Goal: Task Accomplishment & Management: Manage account settings

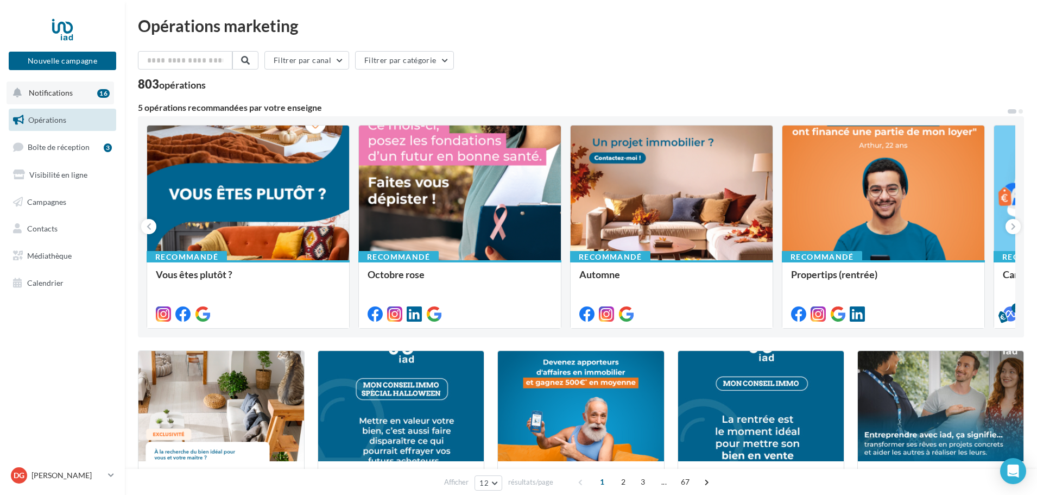
click at [75, 90] on button "Notifications 16" at bounding box center [61, 92] width 108 height 23
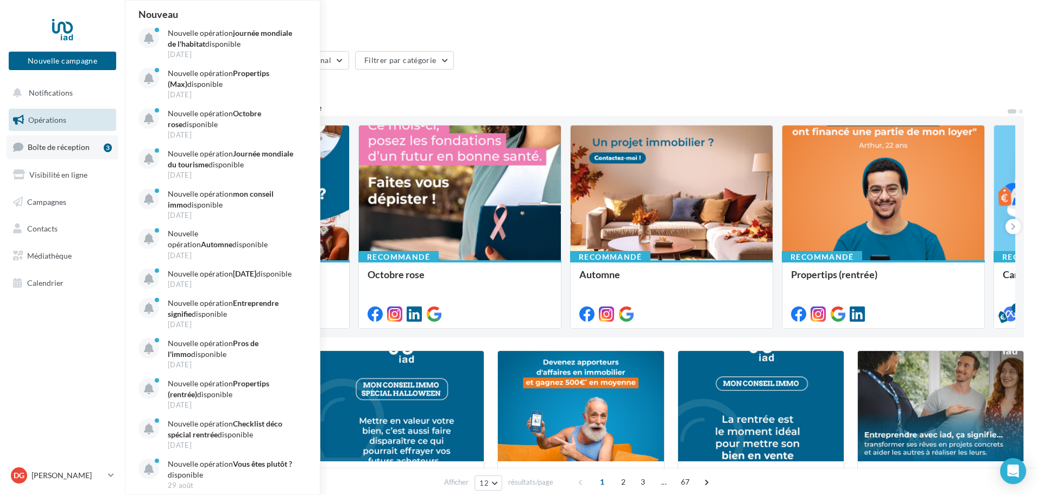
click at [69, 144] on span "Boîte de réception" at bounding box center [59, 146] width 62 height 9
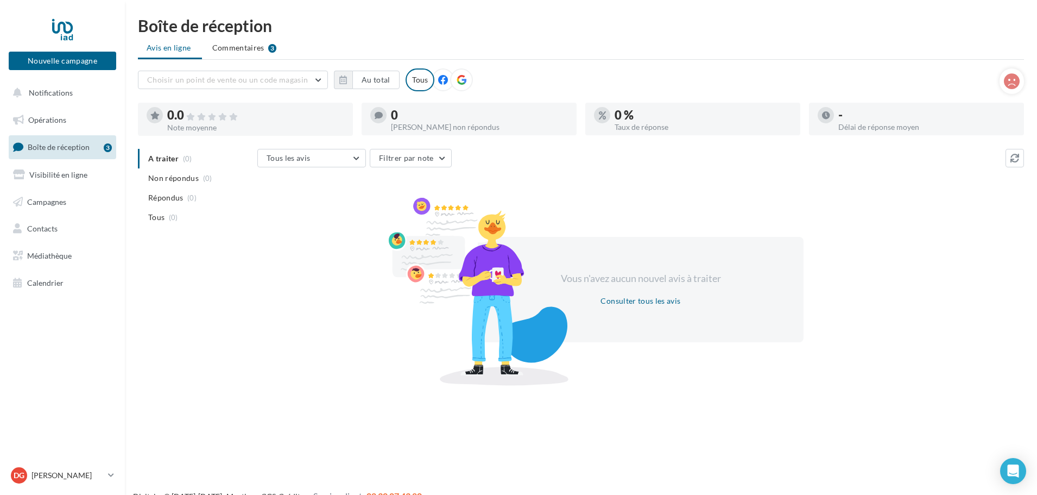
click at [441, 81] on icon at bounding box center [443, 80] width 10 height 10
click at [251, 44] on span "Commentaires" at bounding box center [238, 47] width 52 height 11
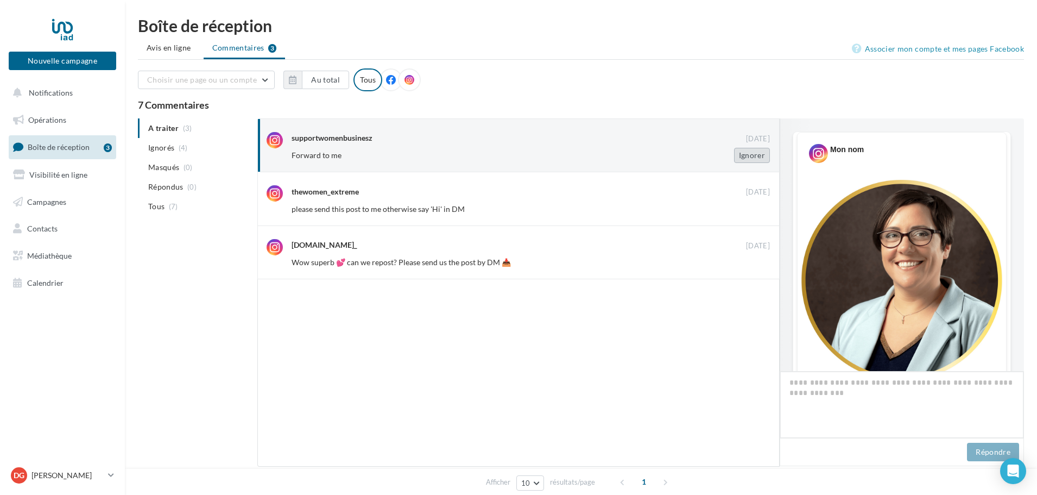
scroll to position [444, 0]
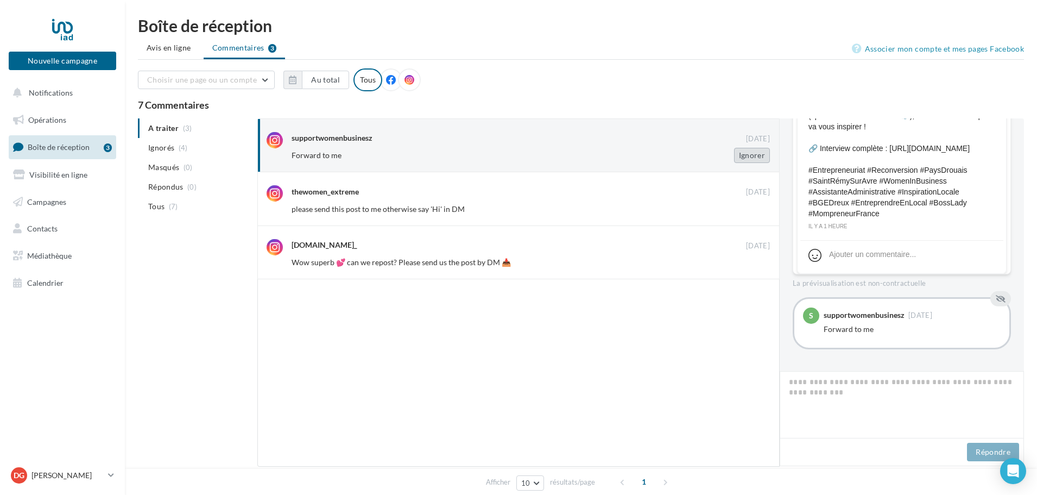
click at [752, 159] on button "Ignorer" at bounding box center [752, 155] width 36 height 15
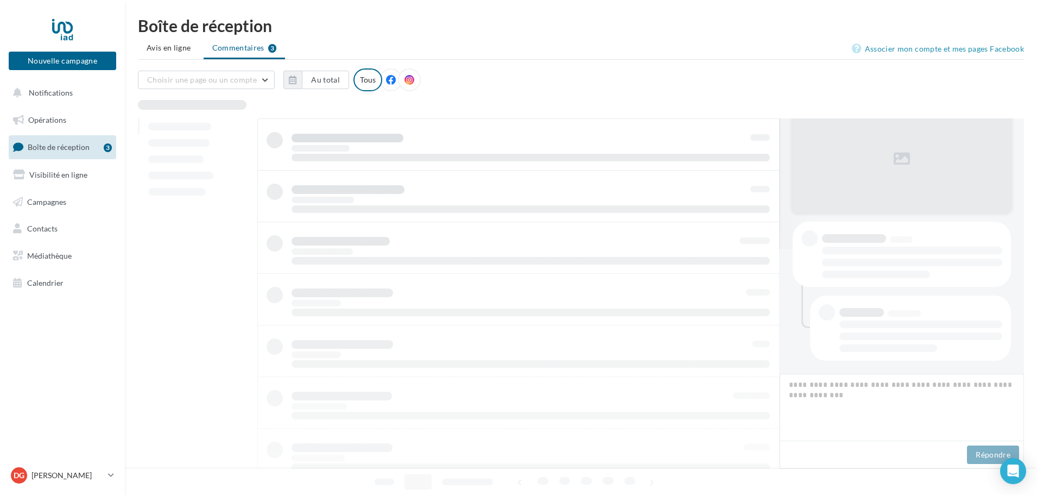
scroll to position [125, 0]
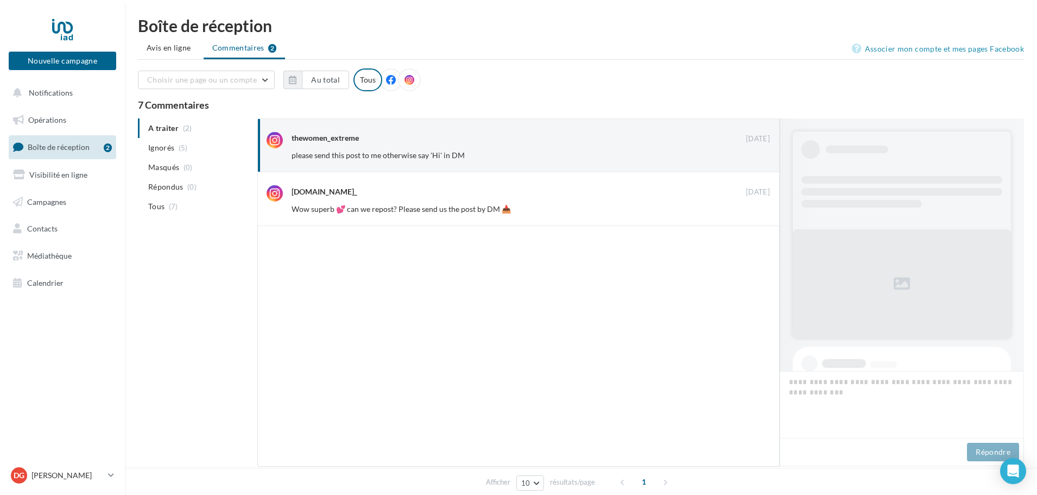
click at [752, 159] on button "Ignorer" at bounding box center [752, 155] width 36 height 15
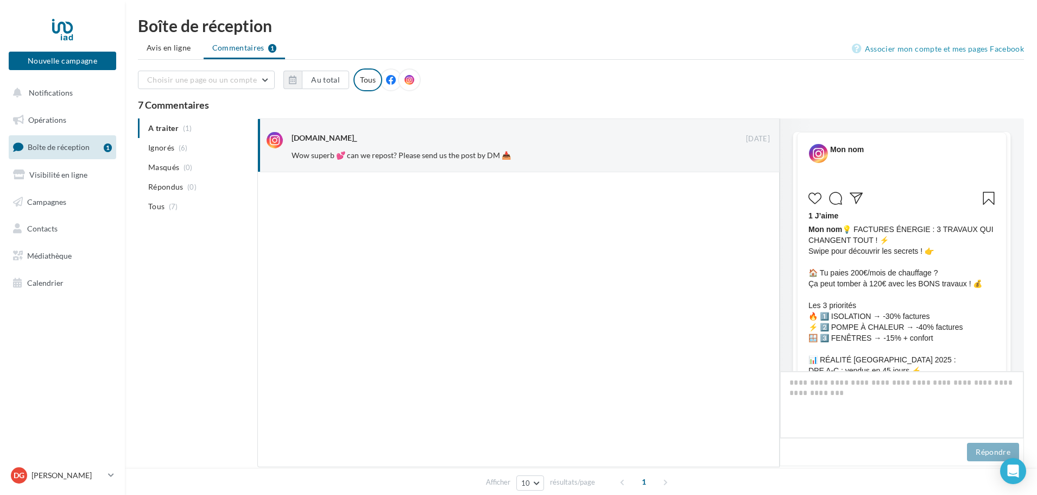
scroll to position [504, 0]
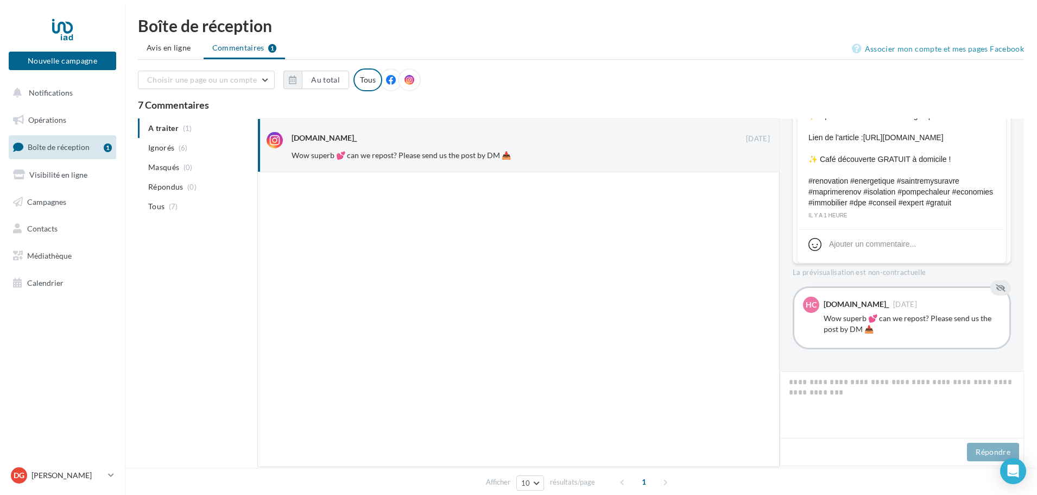
click at [752, 159] on button "Ignorer" at bounding box center [752, 155] width 36 height 15
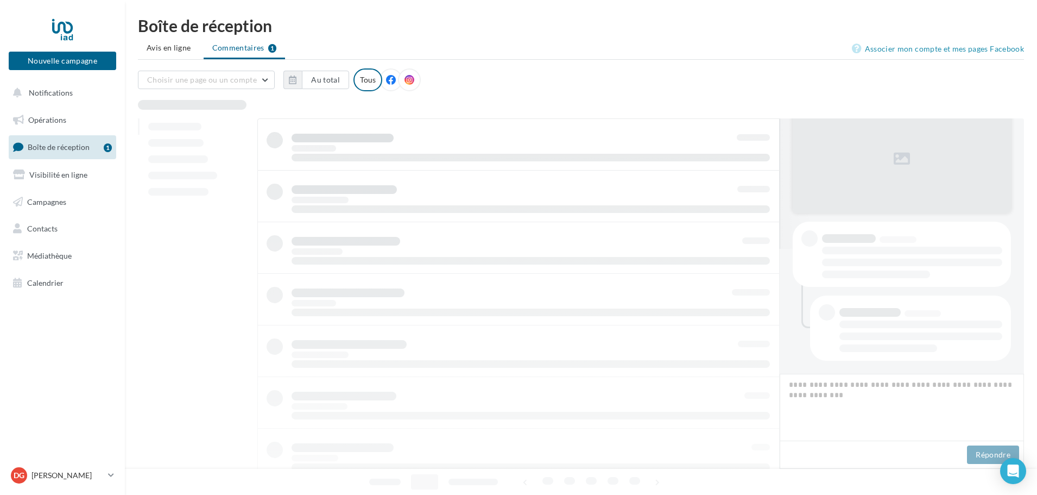
scroll to position [125, 0]
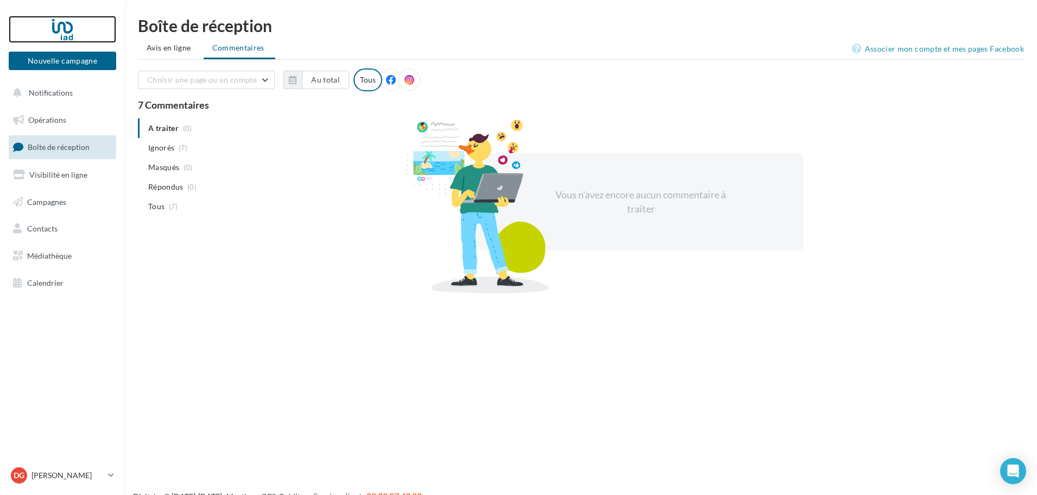
click at [60, 27] on div at bounding box center [62, 29] width 87 height 27
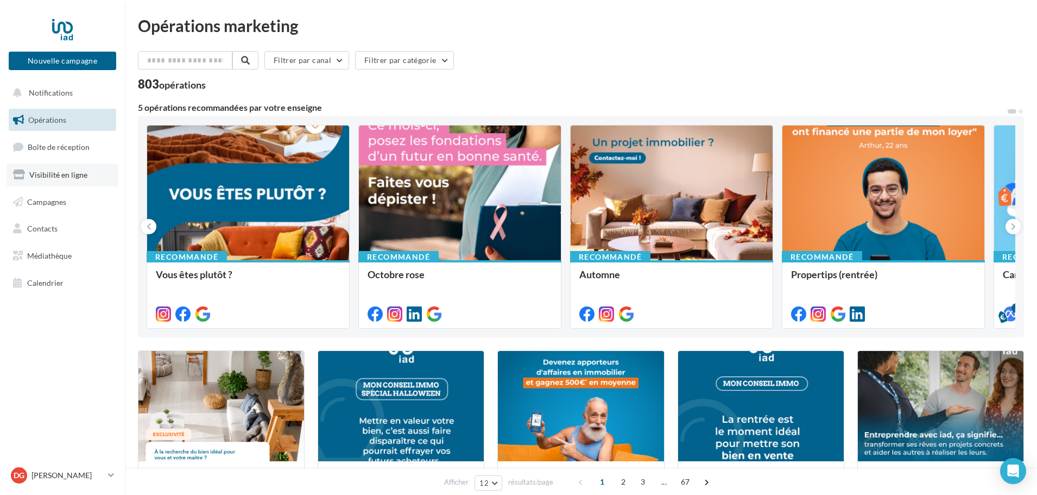
click at [49, 173] on span "Visibilité en ligne" at bounding box center [58, 174] width 58 height 9
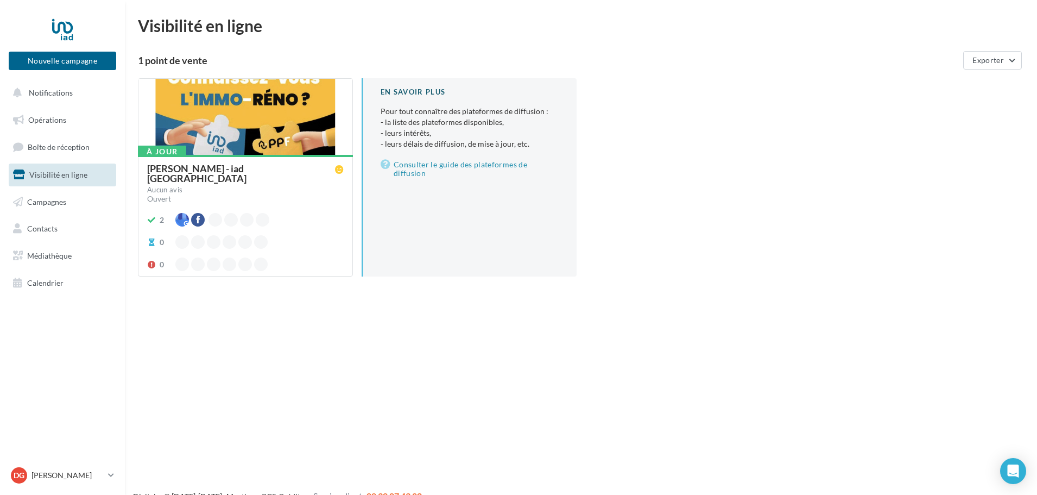
click at [211, 122] on div at bounding box center [245, 117] width 214 height 77
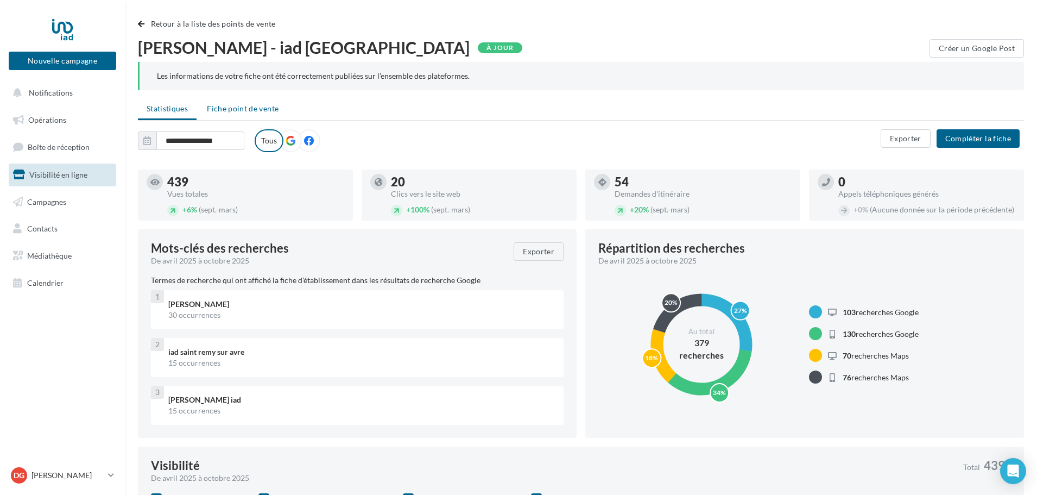
click at [255, 109] on span "Fiche point de vente" at bounding box center [243, 108] width 72 height 9
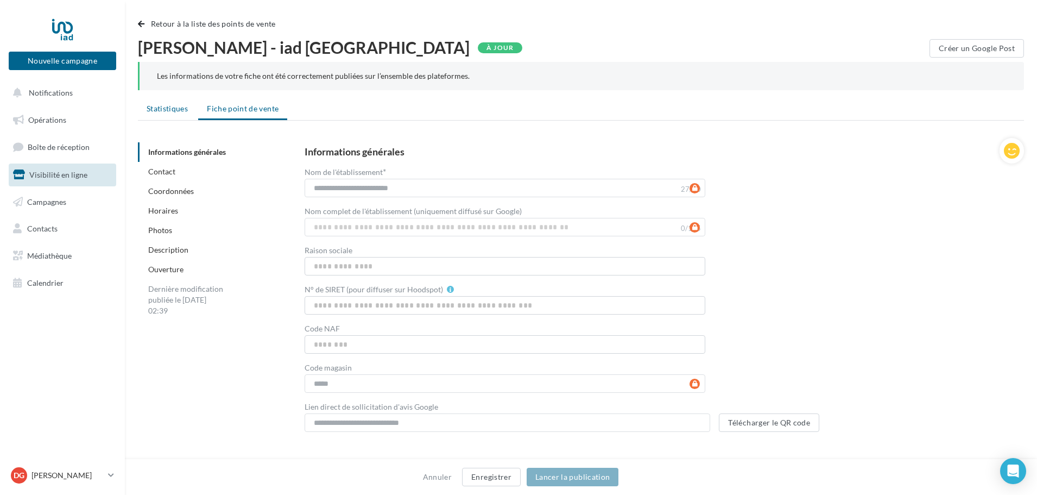
click at [165, 104] on span "Statistiques" at bounding box center [167, 108] width 41 height 9
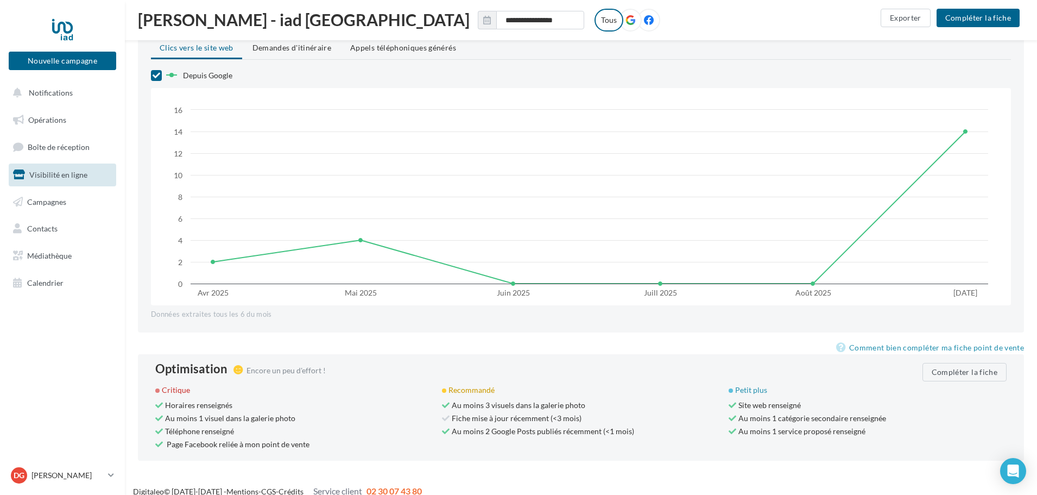
scroll to position [785, 0]
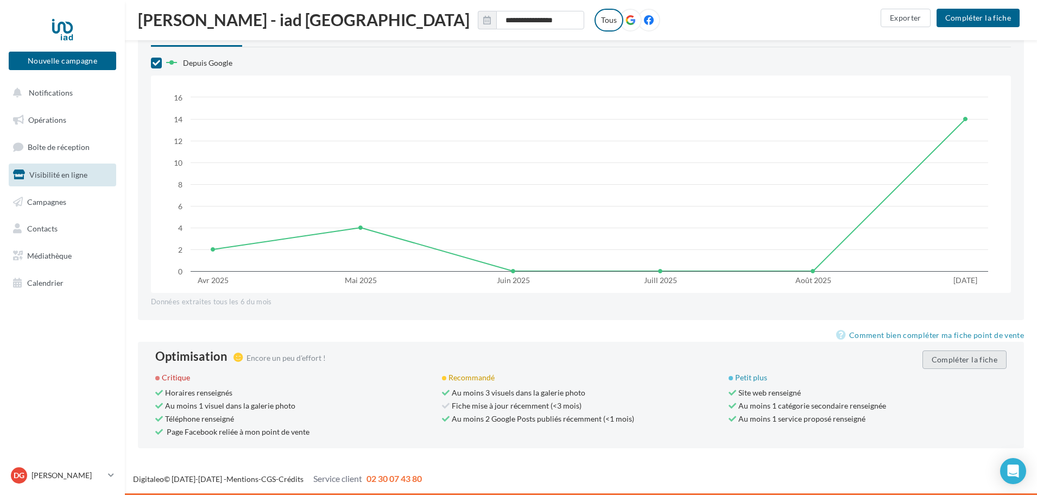
click at [949, 356] on button "Compléter la fiche" at bounding box center [965, 359] width 84 height 18
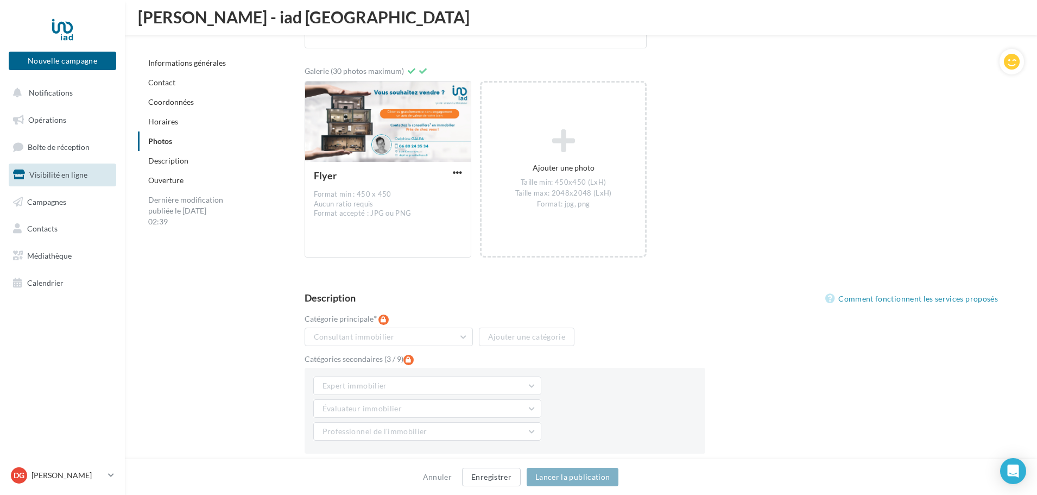
scroll to position [1887, 0]
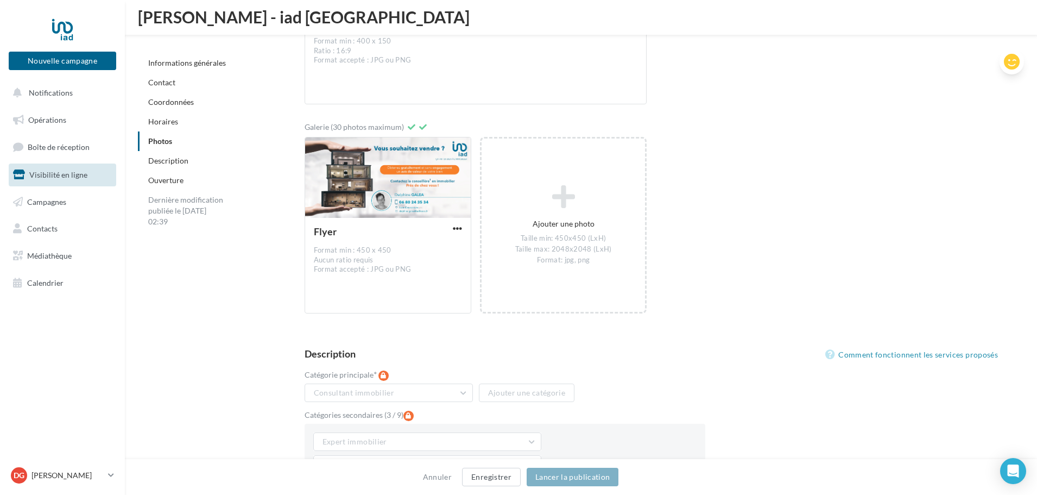
click at [1015, 62] on icon at bounding box center [1012, 62] width 16 height 16
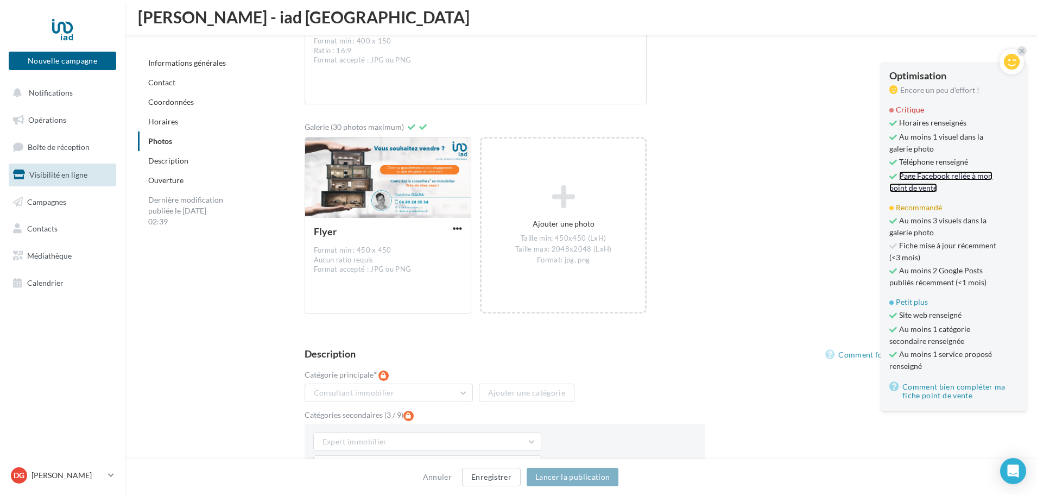
click at [918, 185] on link "Page Facebook reliée à mon point de vente" at bounding box center [940, 181] width 103 height 21
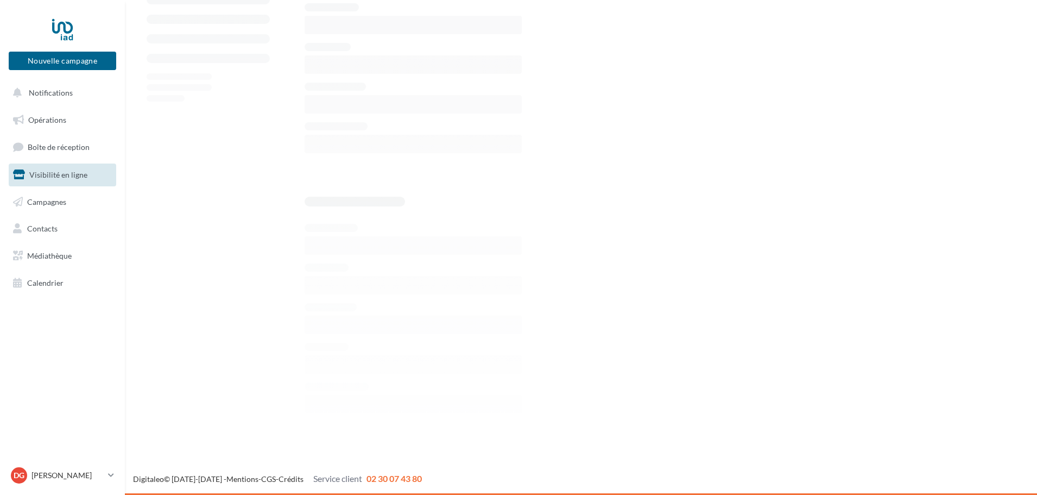
scroll to position [236, 0]
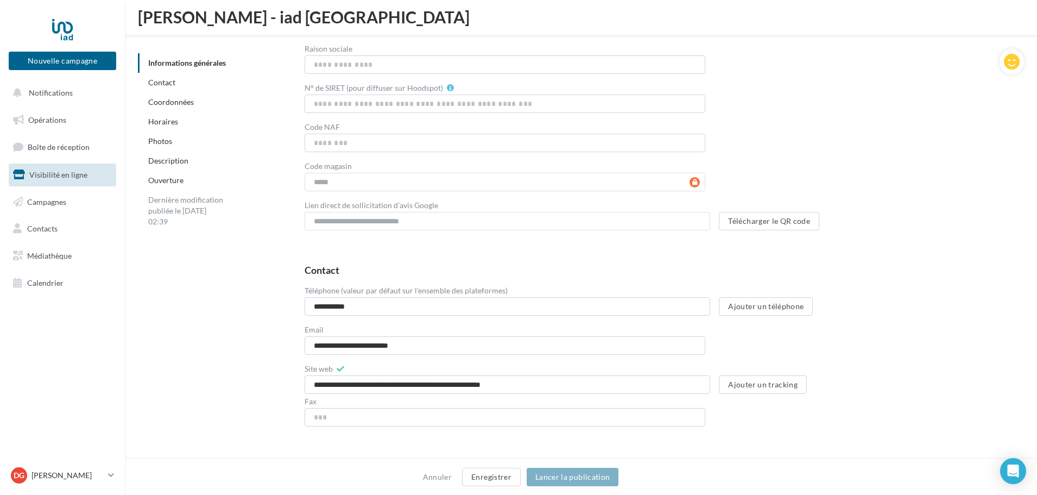
click at [167, 138] on link "Photos" at bounding box center [160, 140] width 24 height 9
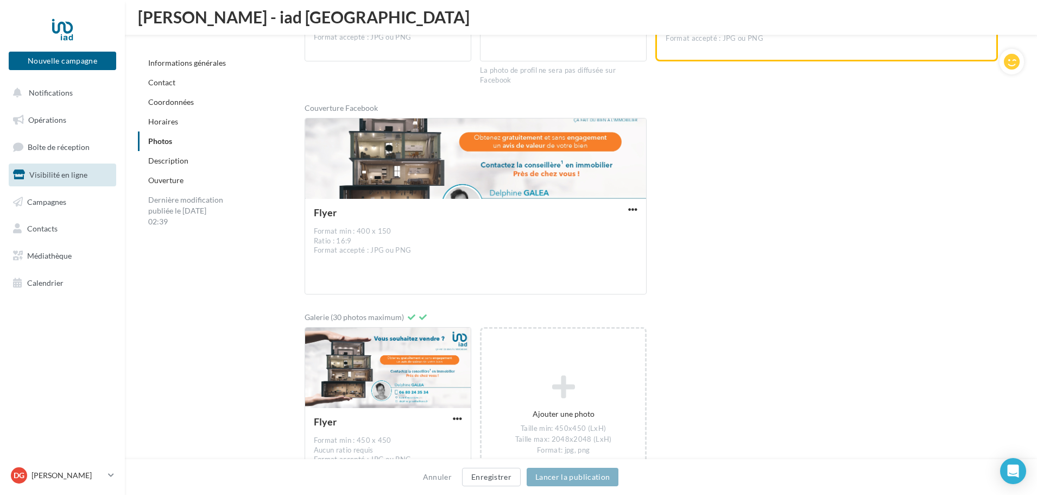
scroll to position [1739, 0]
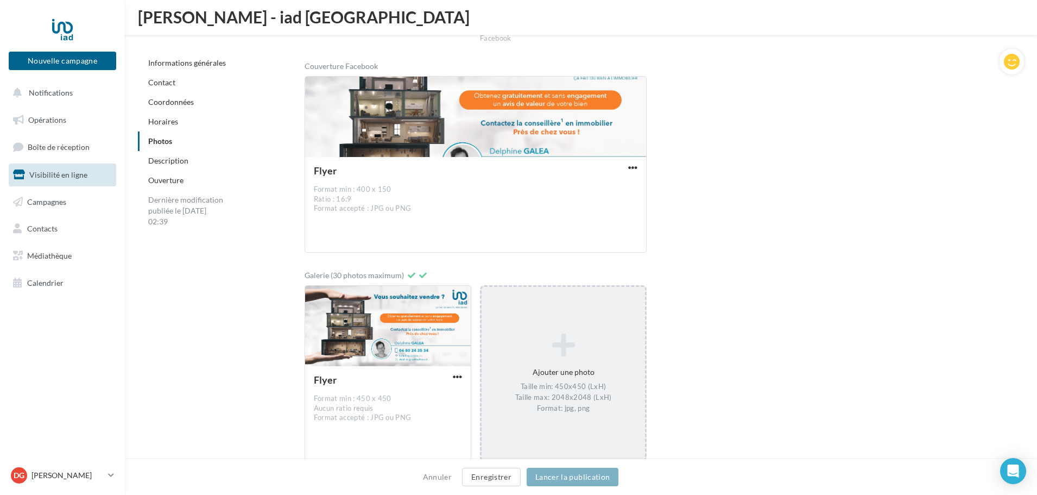
click at [614, 329] on div "Ajouter une photo Taille min: 450x450 (LxH) Taille max: 2048x2048 (LxH) Format:…" at bounding box center [563, 372] width 163 height 91
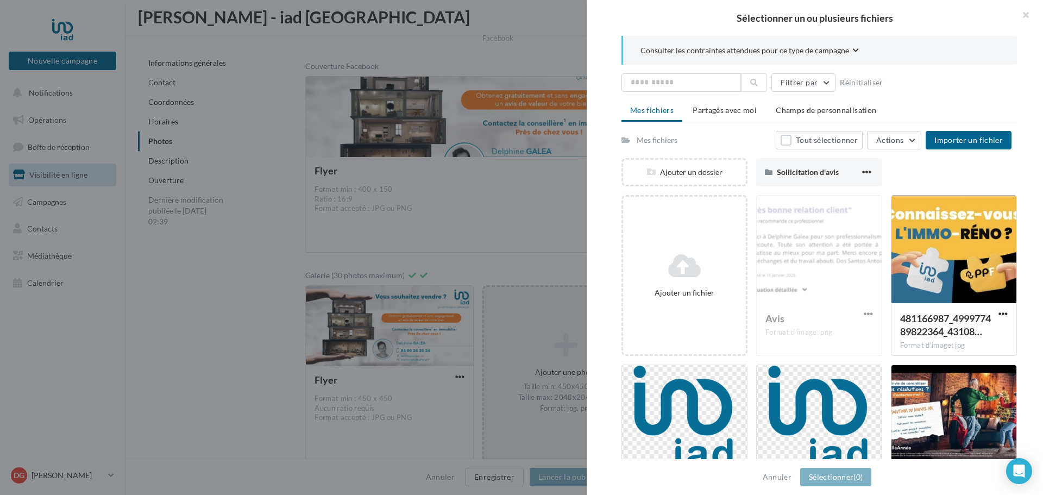
click at [842, 41] on div "Consulter les contraintes attendues pour ce type de campagne" at bounding box center [818, 50] width 395 height 29
click at [845, 48] on span "Consulter les contraintes attendues pour ce type de campagne" at bounding box center [744, 50] width 209 height 11
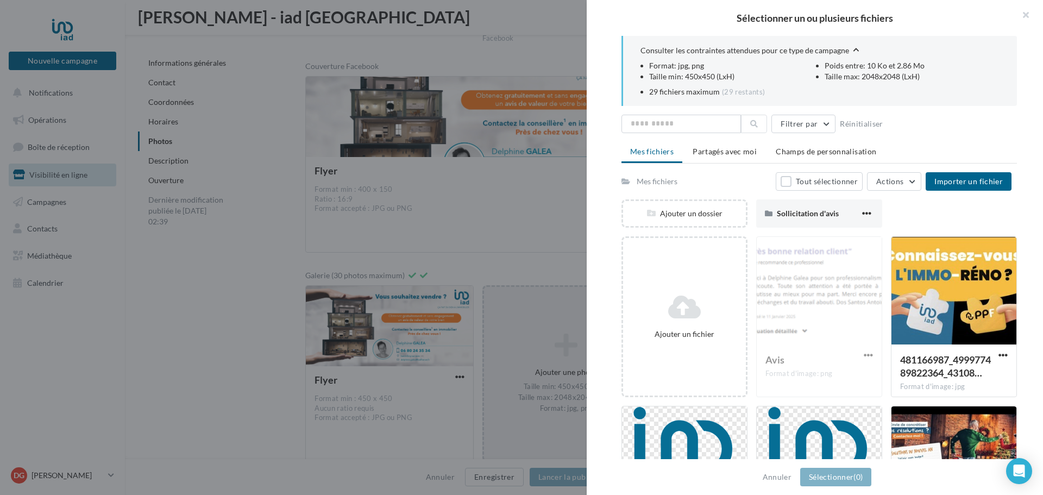
click at [845, 48] on span "Consulter les contraintes attendues pour ce type de campagne" at bounding box center [744, 50] width 209 height 11
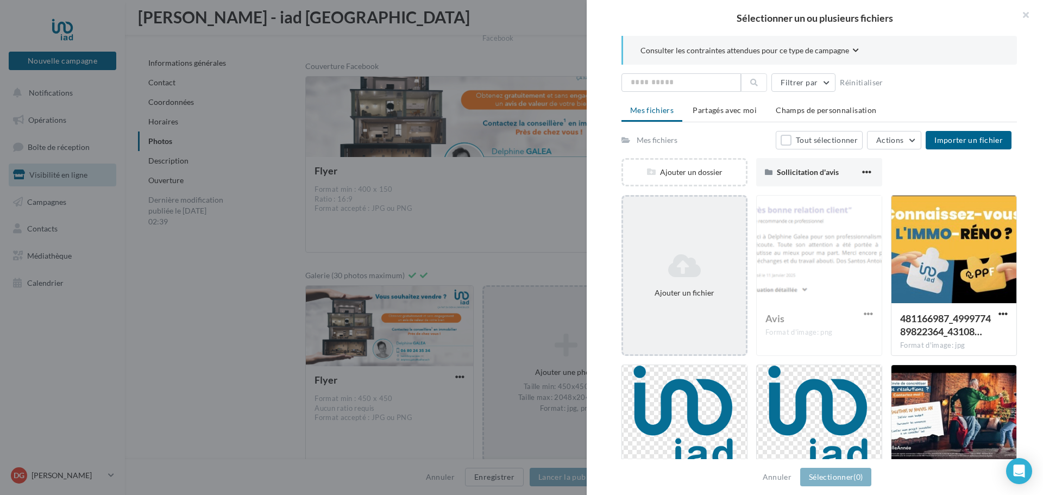
click at [681, 267] on icon at bounding box center [684, 265] width 114 height 26
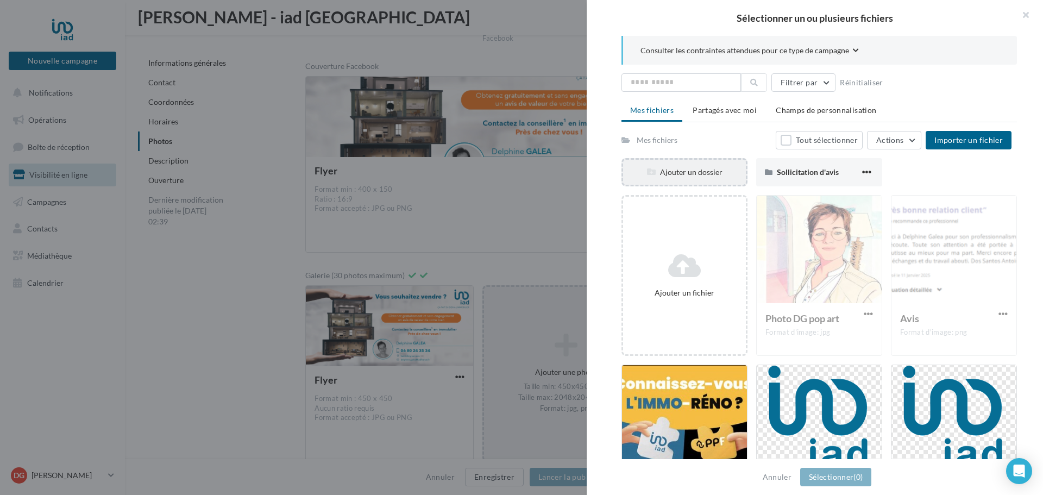
click at [665, 161] on div "Ajouter un dossier" at bounding box center [684, 172] width 126 height 28
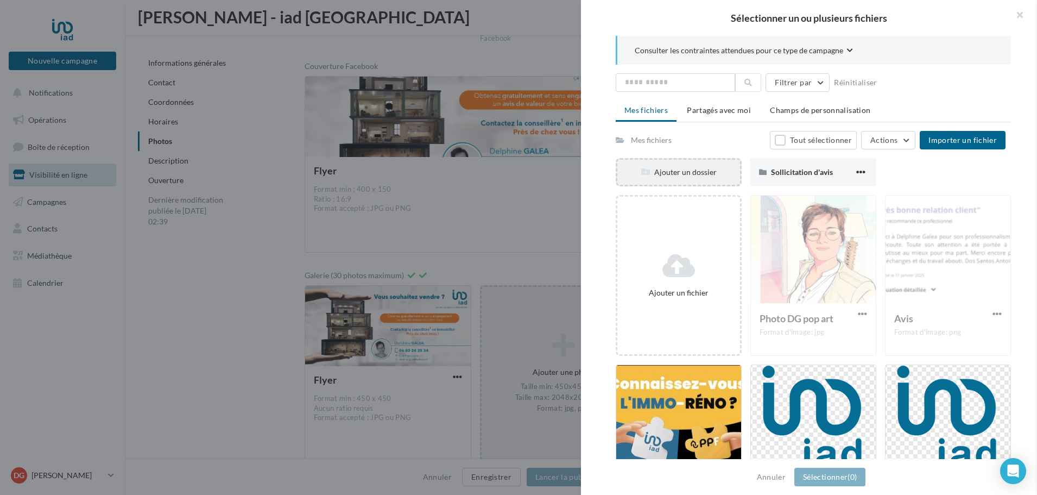
click at [665, 161] on div "Mes fichiers Tout sélectionner Actions Importer un fichier Ajouter un dossier S…" at bounding box center [813, 332] width 395 height 403
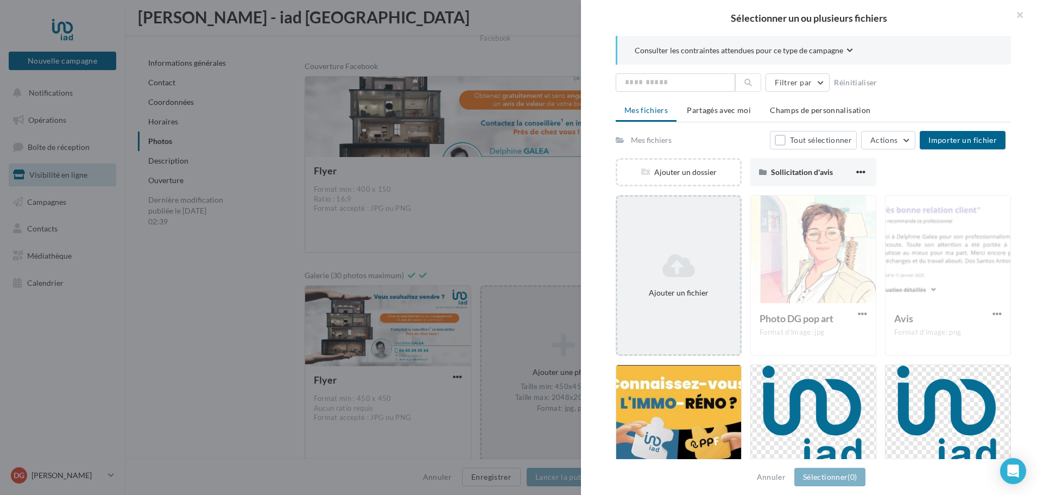
click at [674, 262] on icon at bounding box center [679, 265] width 114 height 26
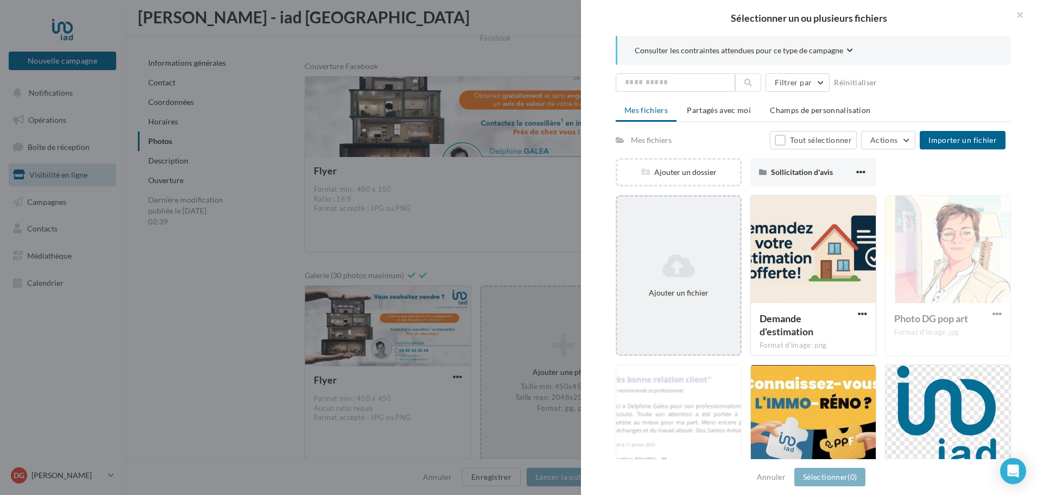
click at [672, 270] on icon at bounding box center [679, 265] width 114 height 26
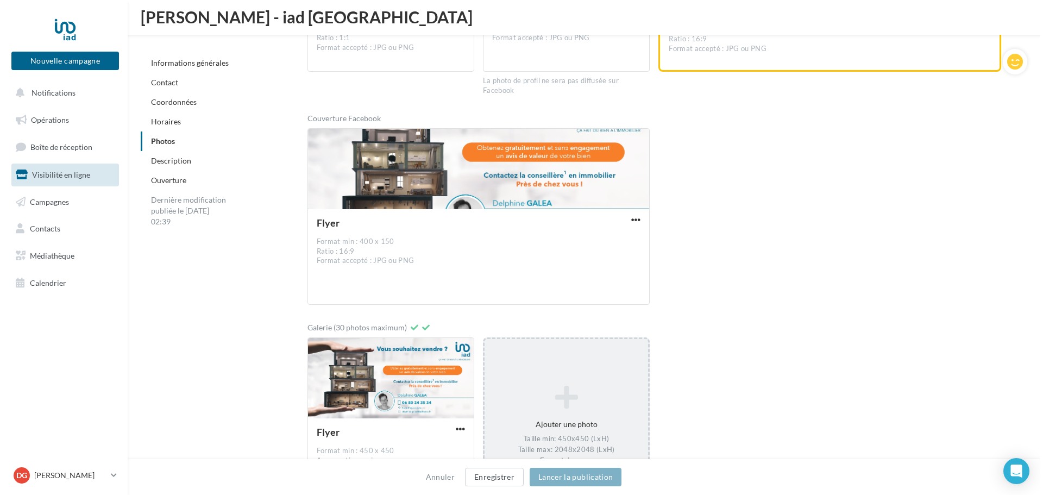
scroll to position [1774, 0]
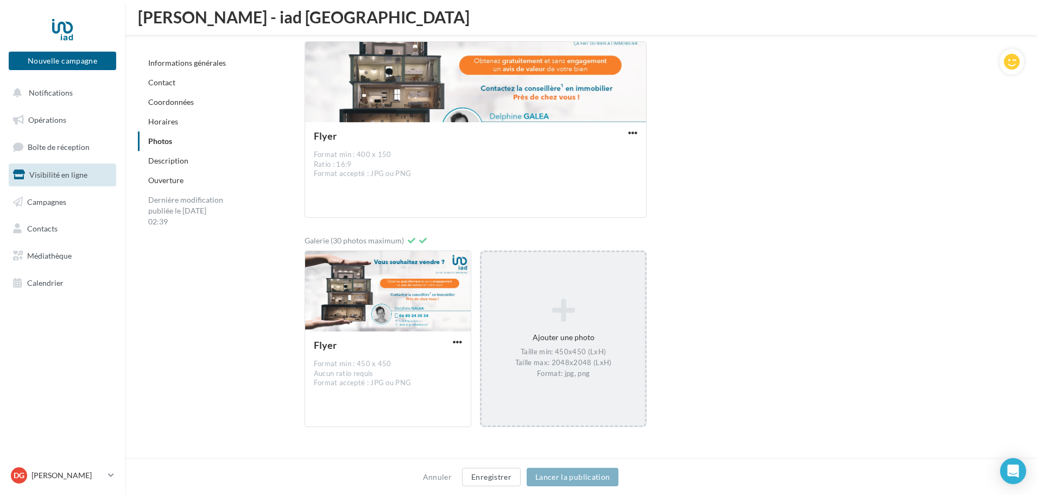
click at [601, 358] on div "Taille min: 450x450 (LxH) Taille max: 2048x2048 (LxH) Format: jpg, png" at bounding box center [563, 362] width 155 height 31
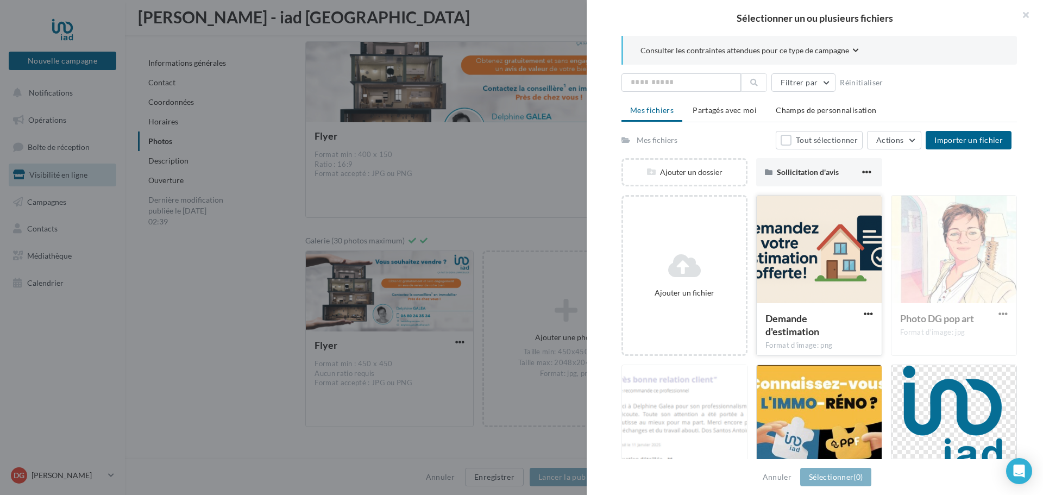
click at [793, 264] on div at bounding box center [818, 249] width 125 height 109
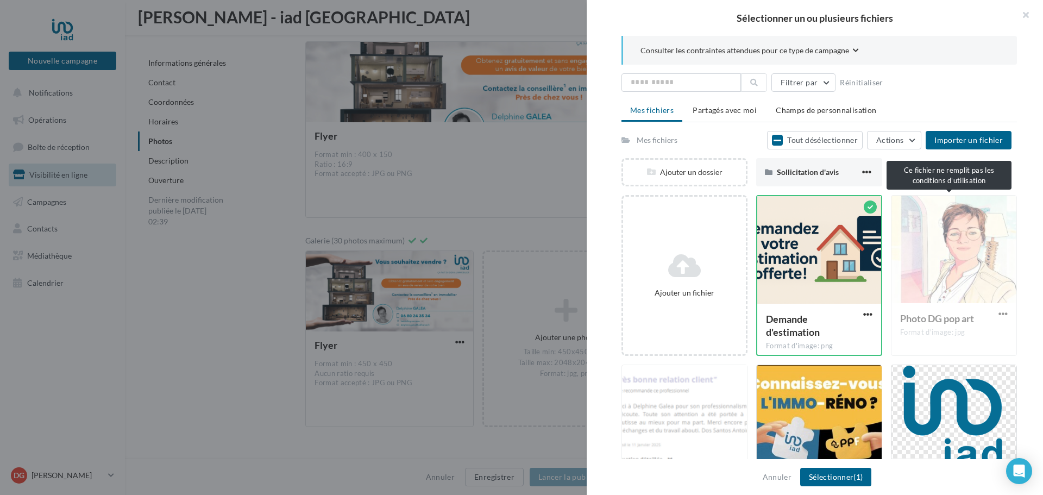
click at [927, 260] on div "Photo DG pop art Format d'image: jpg" at bounding box center [954, 275] width 126 height 161
click at [933, 298] on div "Photo DG pop art Format d'image: jpg" at bounding box center [954, 275] width 126 height 161
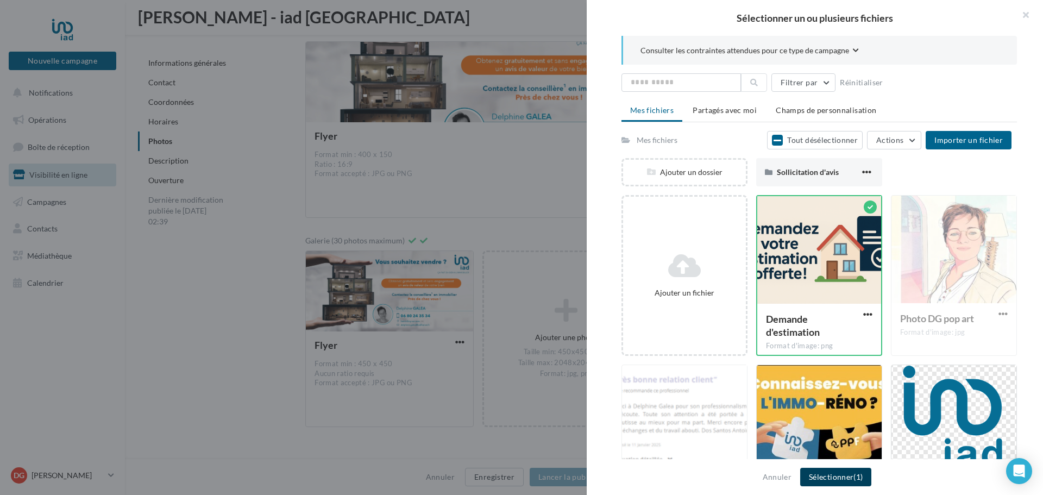
click at [831, 476] on button "Sélectionner (1)" at bounding box center [835, 477] width 71 height 18
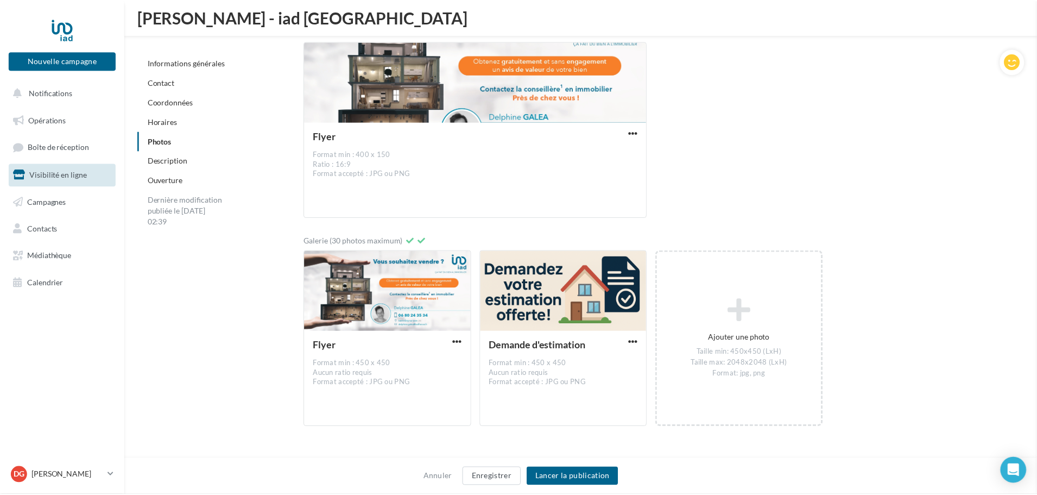
scroll to position [1784, 0]
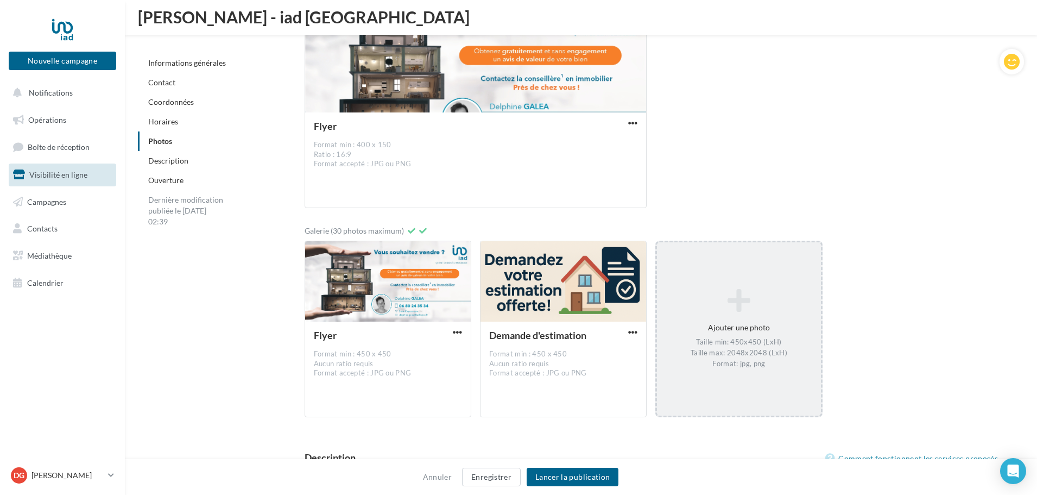
click at [745, 319] on div "Ajouter une photo Taille min: 450x450 (LxH) Taille max: 2048x2048 (LxH) Format:…" at bounding box center [738, 328] width 163 height 91
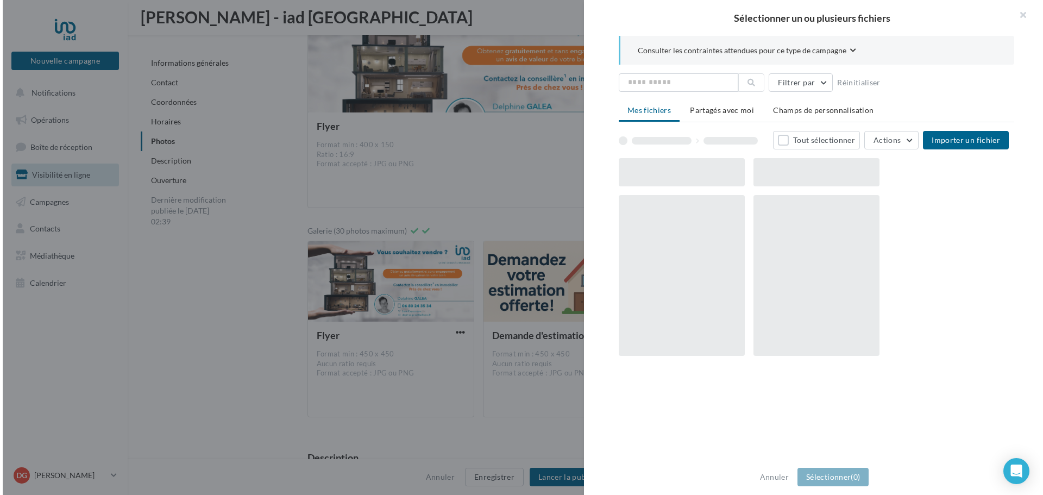
scroll to position [1774, 0]
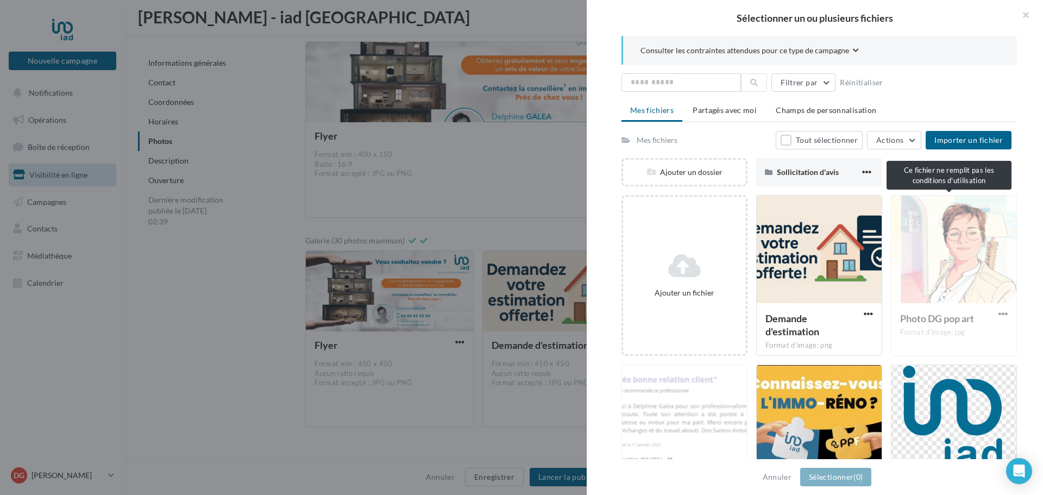
click at [931, 263] on div "Photo DG pop art Format d'image: jpg" at bounding box center [954, 275] width 126 height 161
click at [994, 316] on div "Photo DG pop art Format d'image: jpg" at bounding box center [954, 275] width 126 height 161
click at [954, 244] on div "Photo DG pop art Format d'image: jpg" at bounding box center [954, 275] width 126 height 161
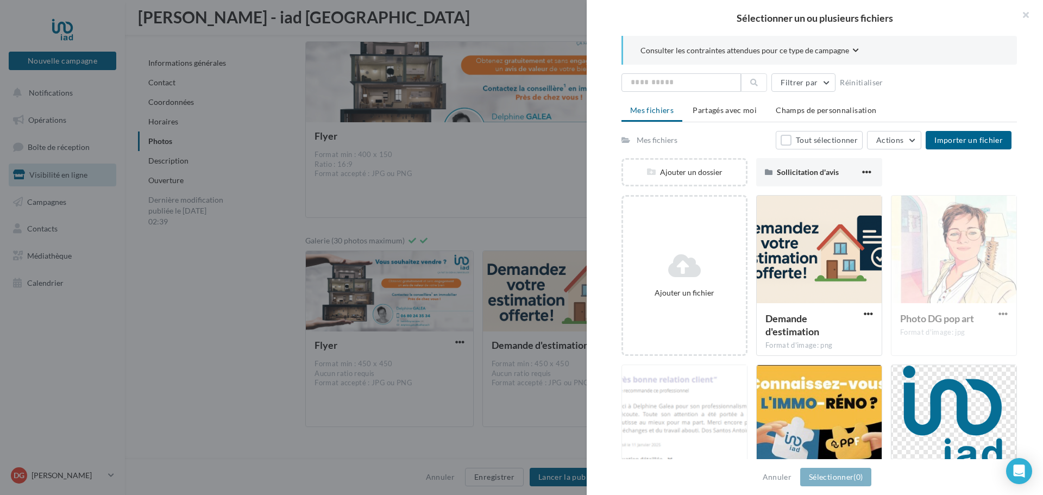
click at [954, 244] on div "Photo DG pop art Format d'image: jpg" at bounding box center [954, 275] width 126 height 161
click at [961, 246] on div "Photo DG pop art Format d'image: jpg" at bounding box center [954, 275] width 126 height 161
click at [1028, 12] on button "button" at bounding box center [1020, 16] width 43 height 33
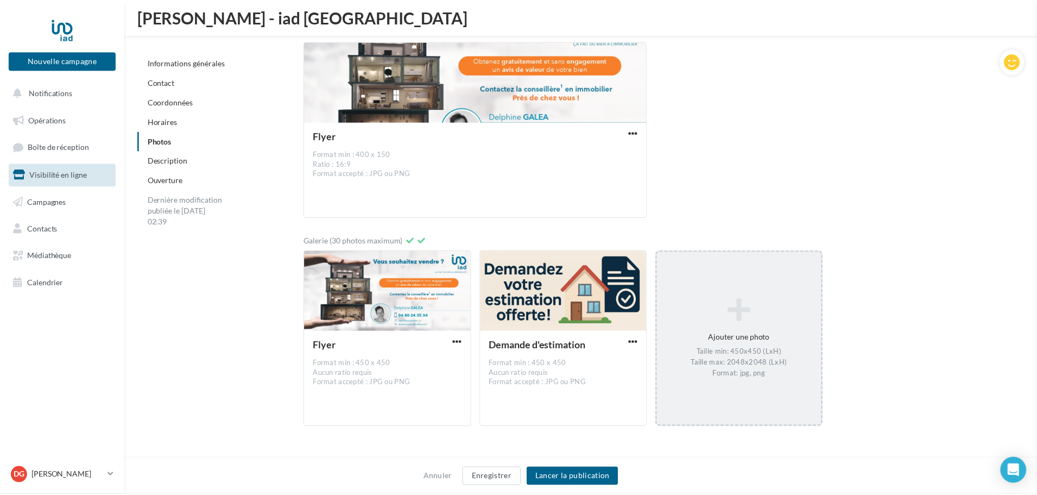
scroll to position [1784, 0]
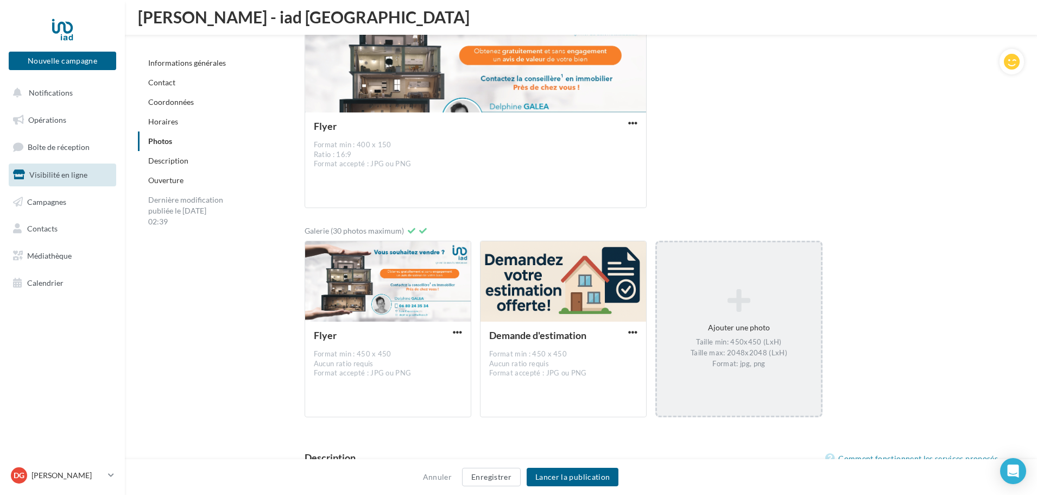
click at [166, 159] on link "Description" at bounding box center [168, 160] width 40 height 9
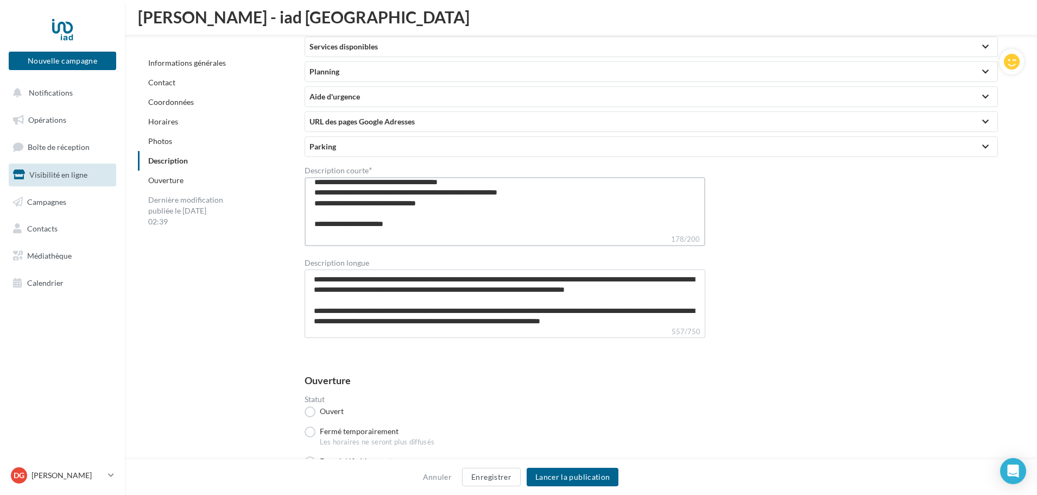
scroll to position [0, 0]
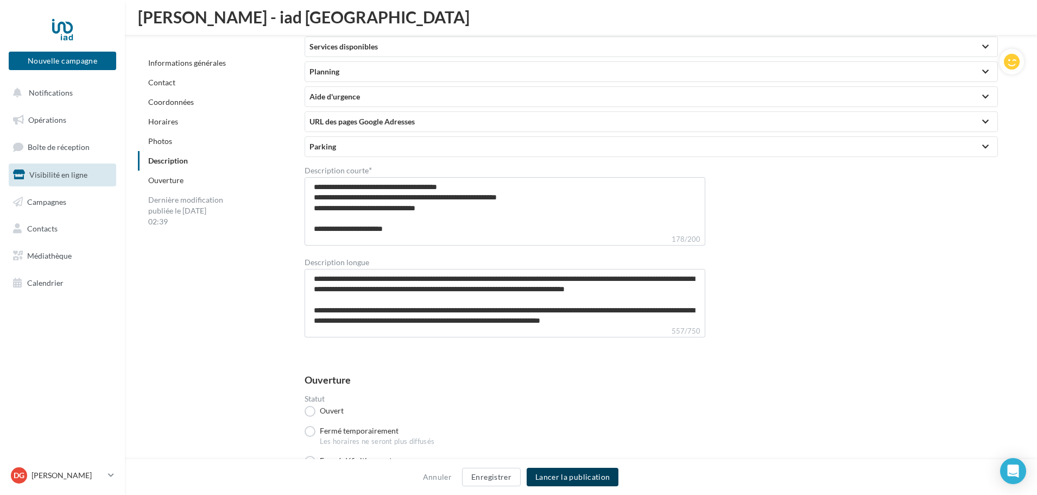
click at [562, 478] on button "Lancer la publication" at bounding box center [573, 477] width 92 height 18
click at [575, 474] on button "Lancer la publication" at bounding box center [573, 477] width 92 height 18
click at [555, 63] on div "Aucune modification n'a été effectuée" at bounding box center [519, 61] width 178 height 25
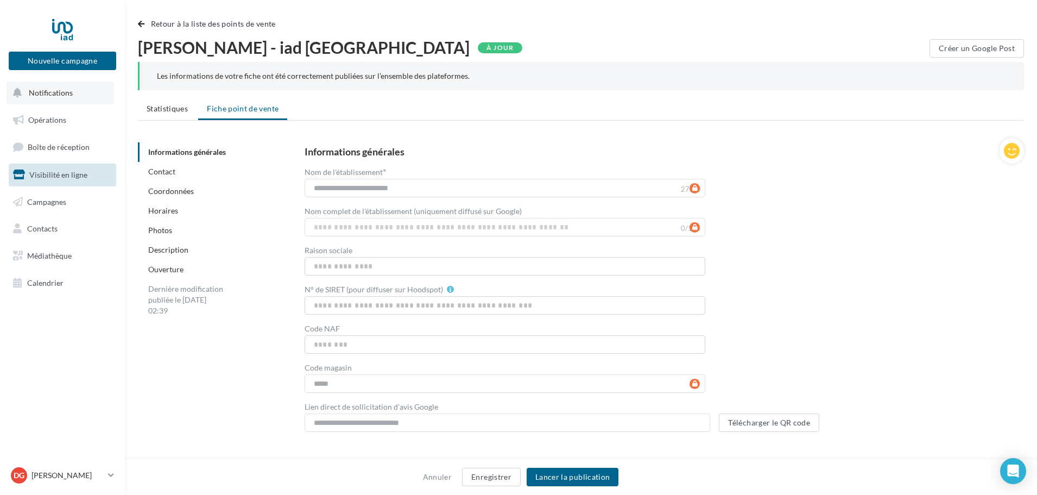
click at [48, 94] on span "Notifications" at bounding box center [51, 92] width 44 height 9
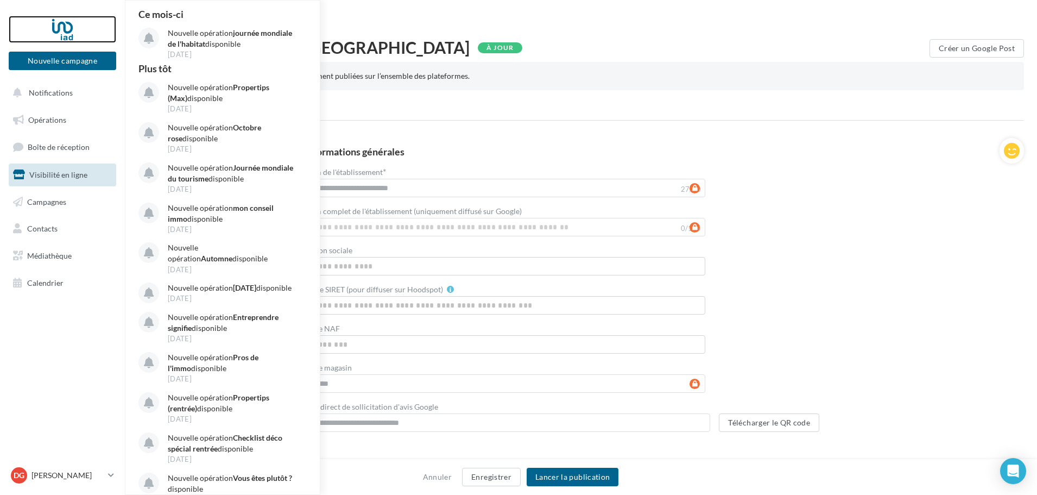
click at [63, 21] on div at bounding box center [62, 29] width 87 height 27
